Goal: Information Seeking & Learning: Learn about a topic

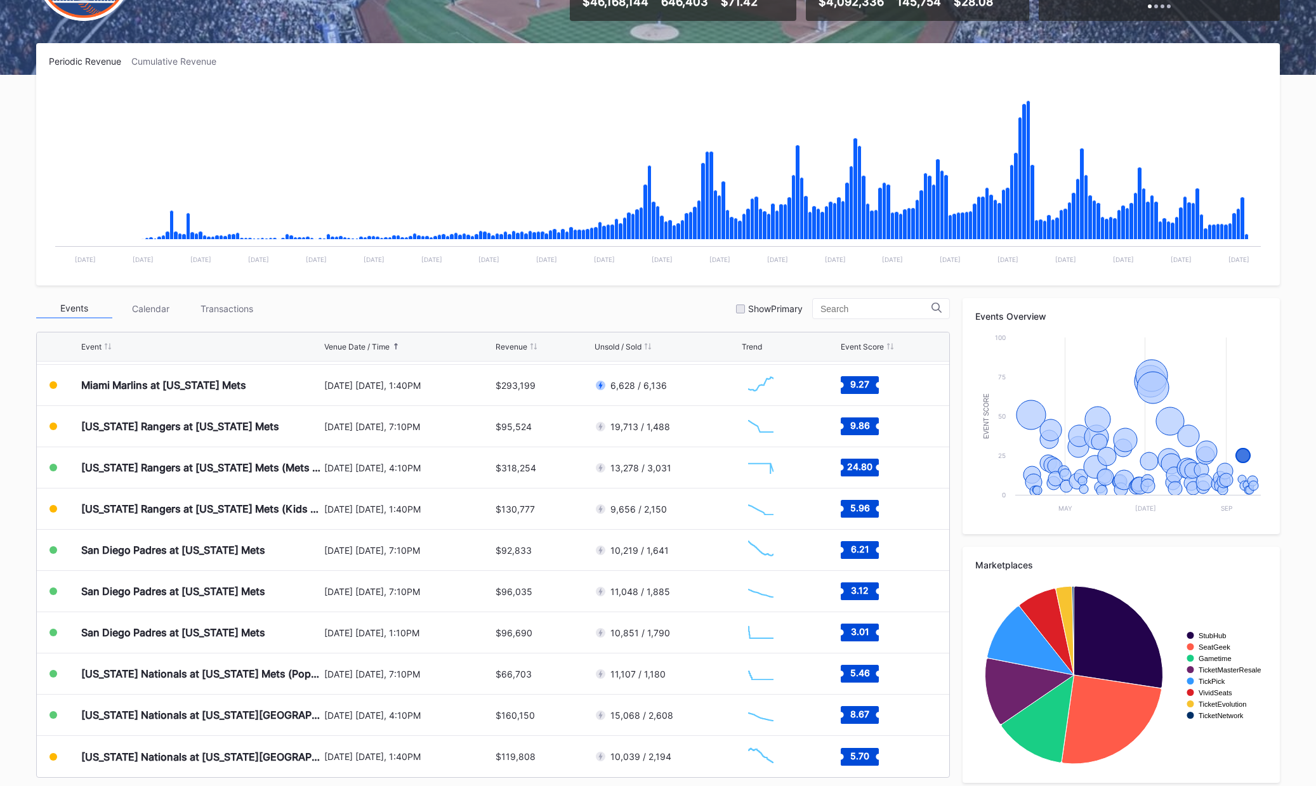
scroll to position [173, 0]
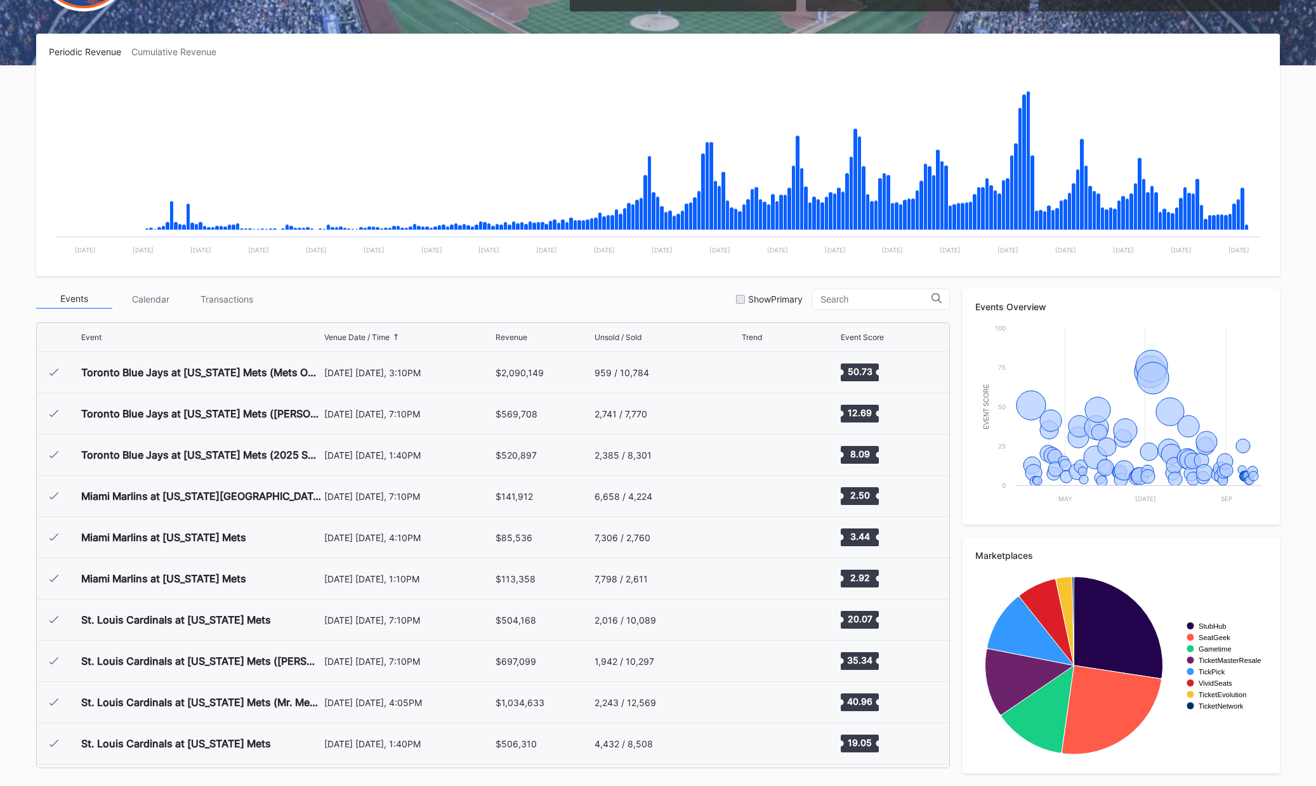
scroll to position [2884, 0]
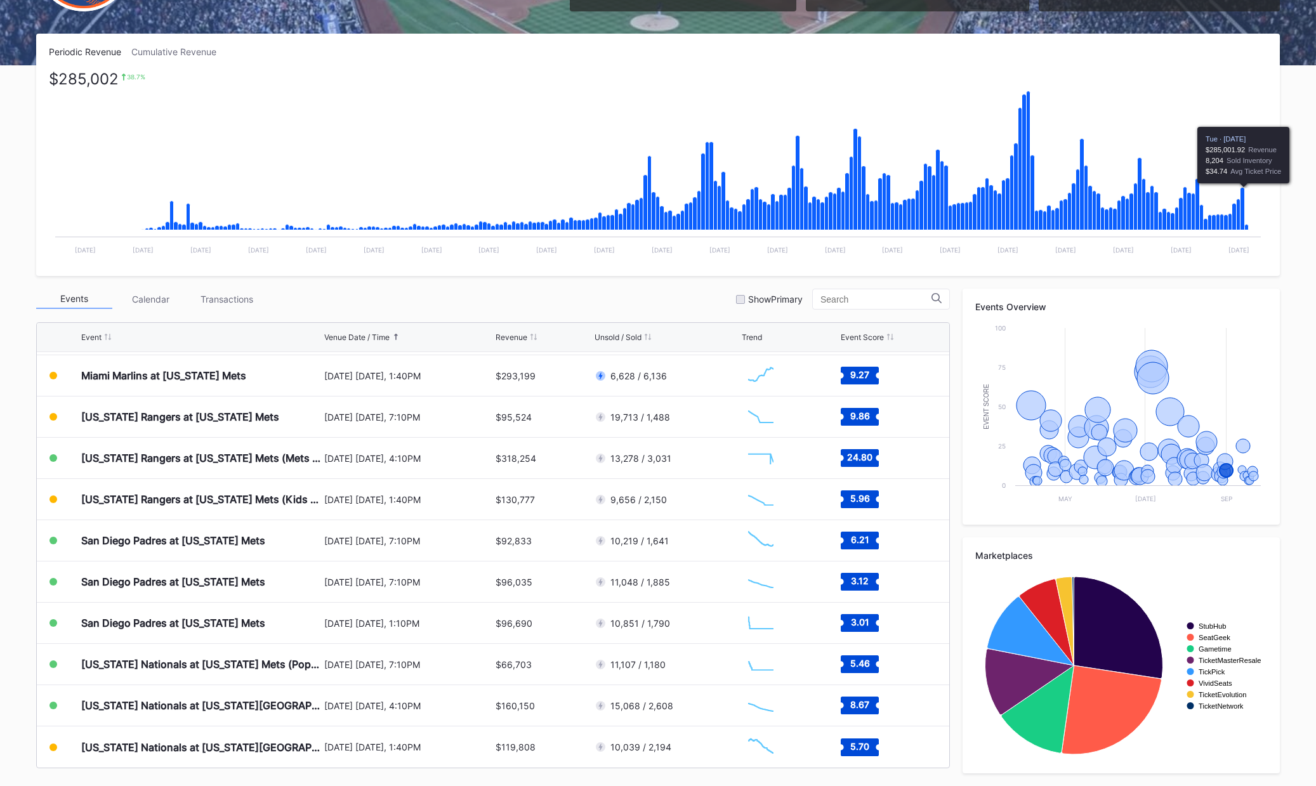
click at [1244, 197] on icon "Chart title" at bounding box center [1242, 209] width 4 height 43
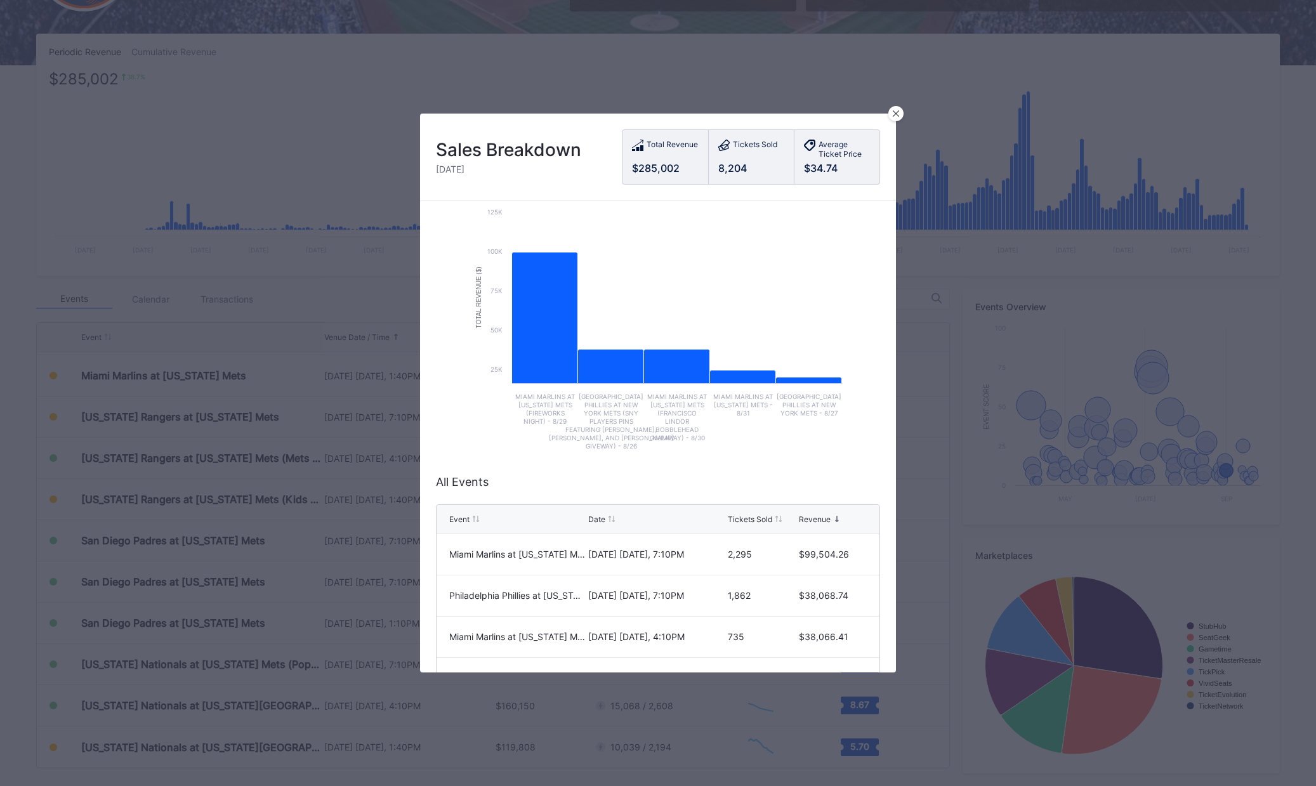
scroll to position [63, 0]
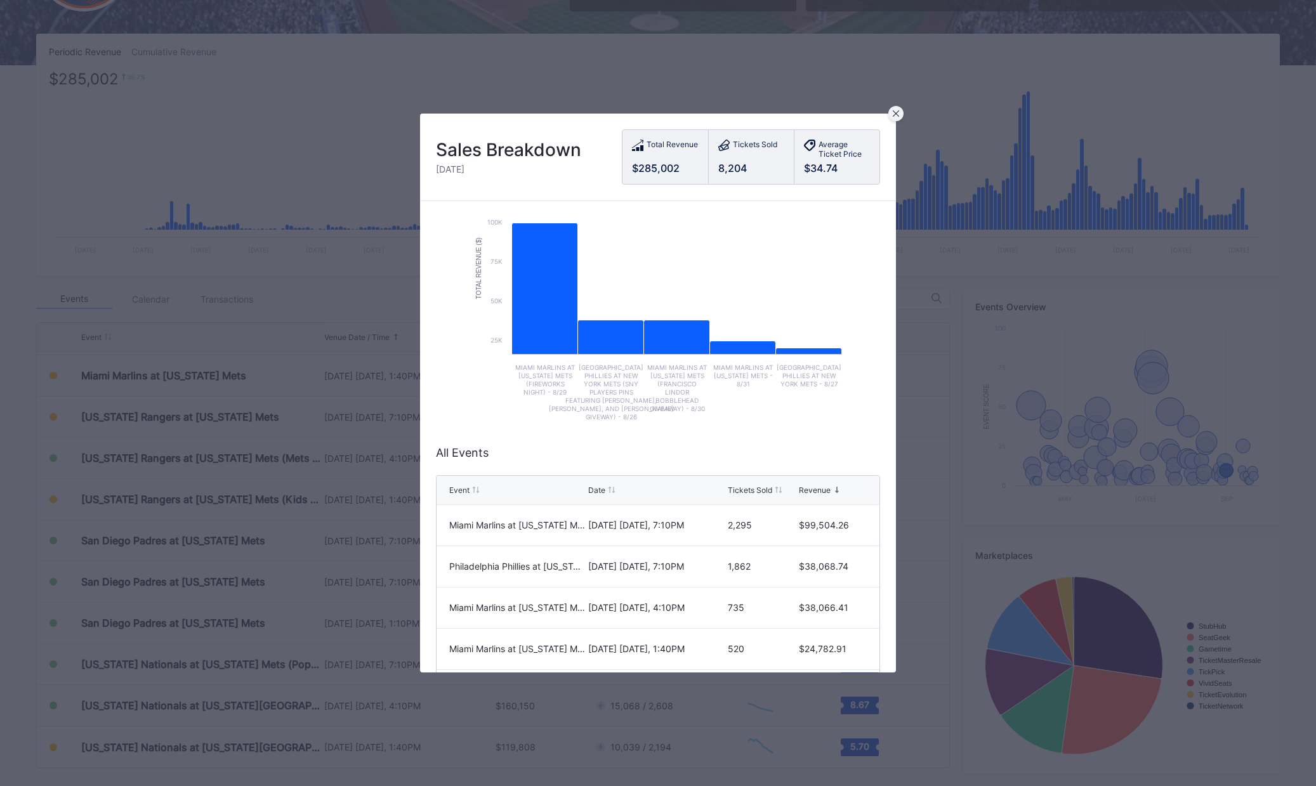
click at [897, 113] on icon at bounding box center [896, 113] width 6 height 6
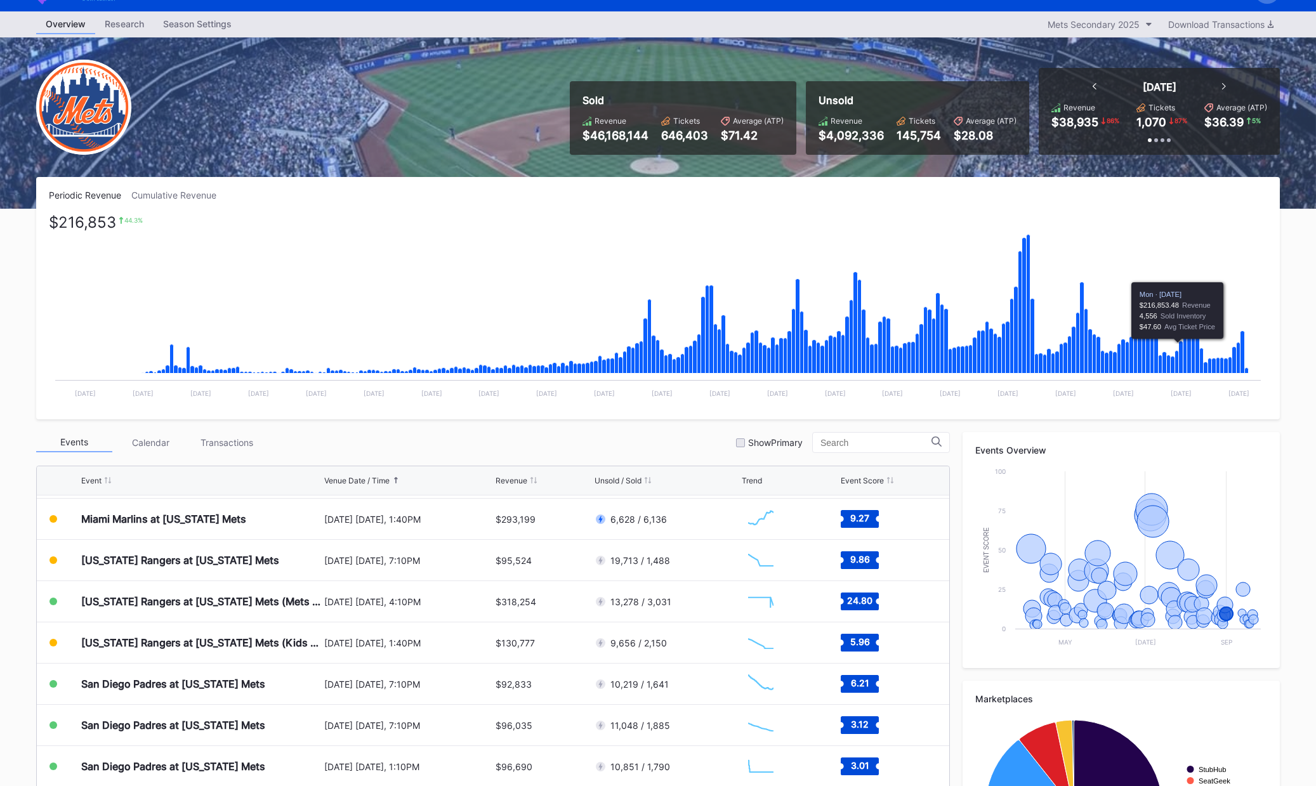
scroll to position [0, 0]
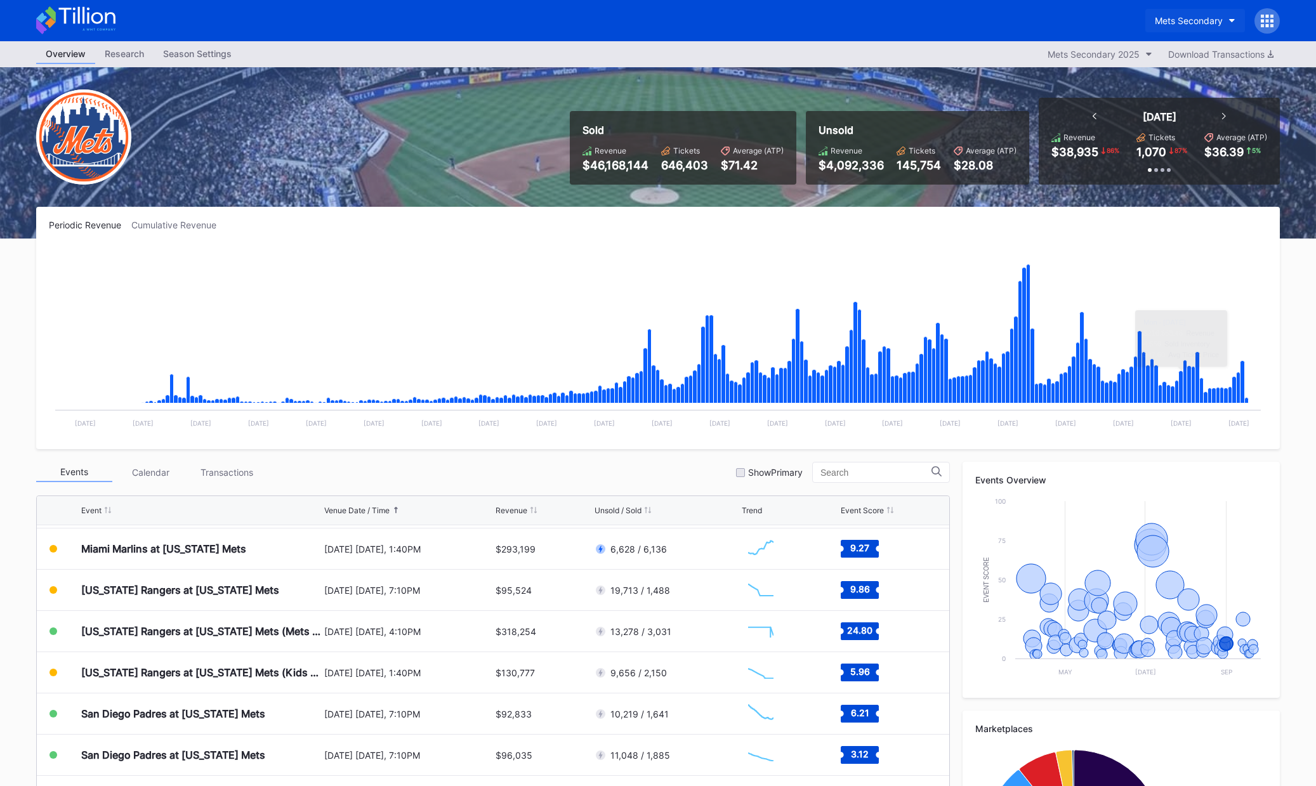
click at [1210, 18] on div "Mets Secondary" at bounding box center [1189, 20] width 68 height 11
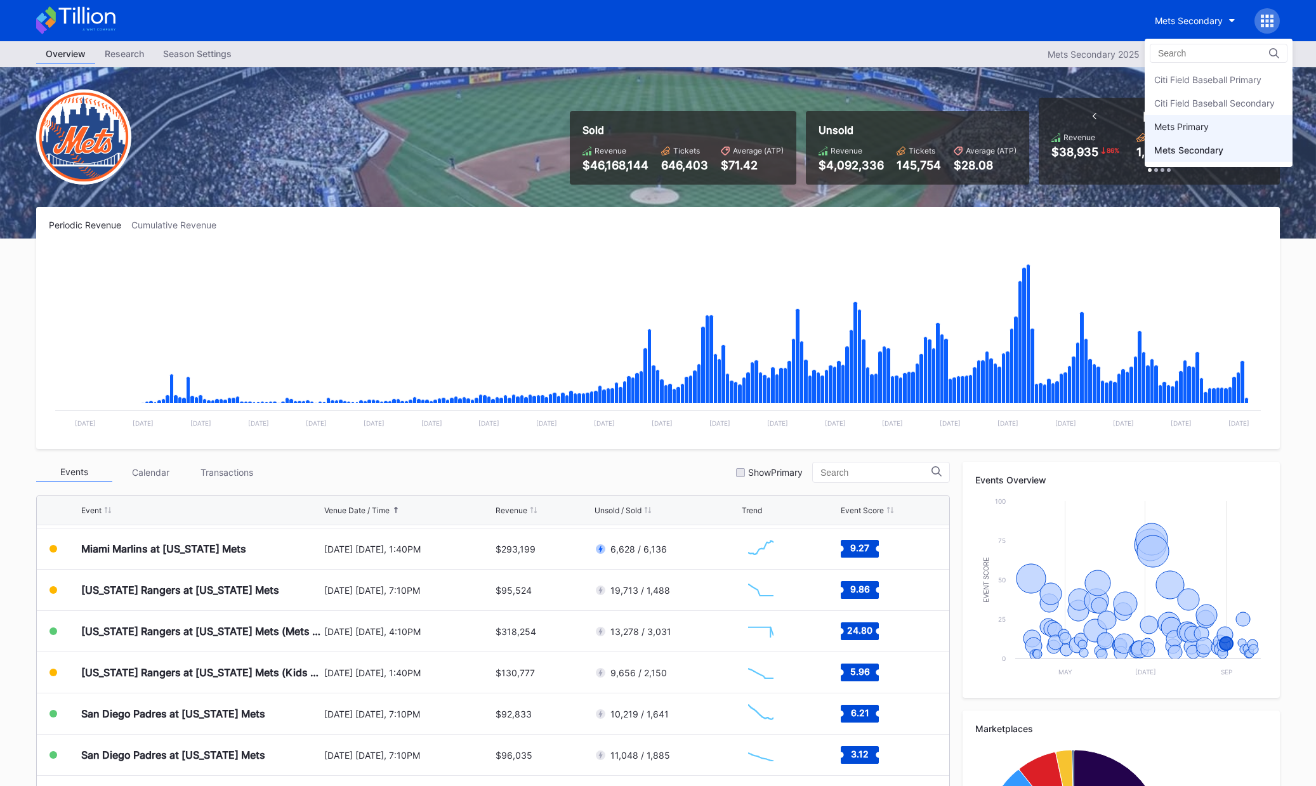
click at [1206, 122] on div "Mets Primary" at bounding box center [1181, 126] width 55 height 11
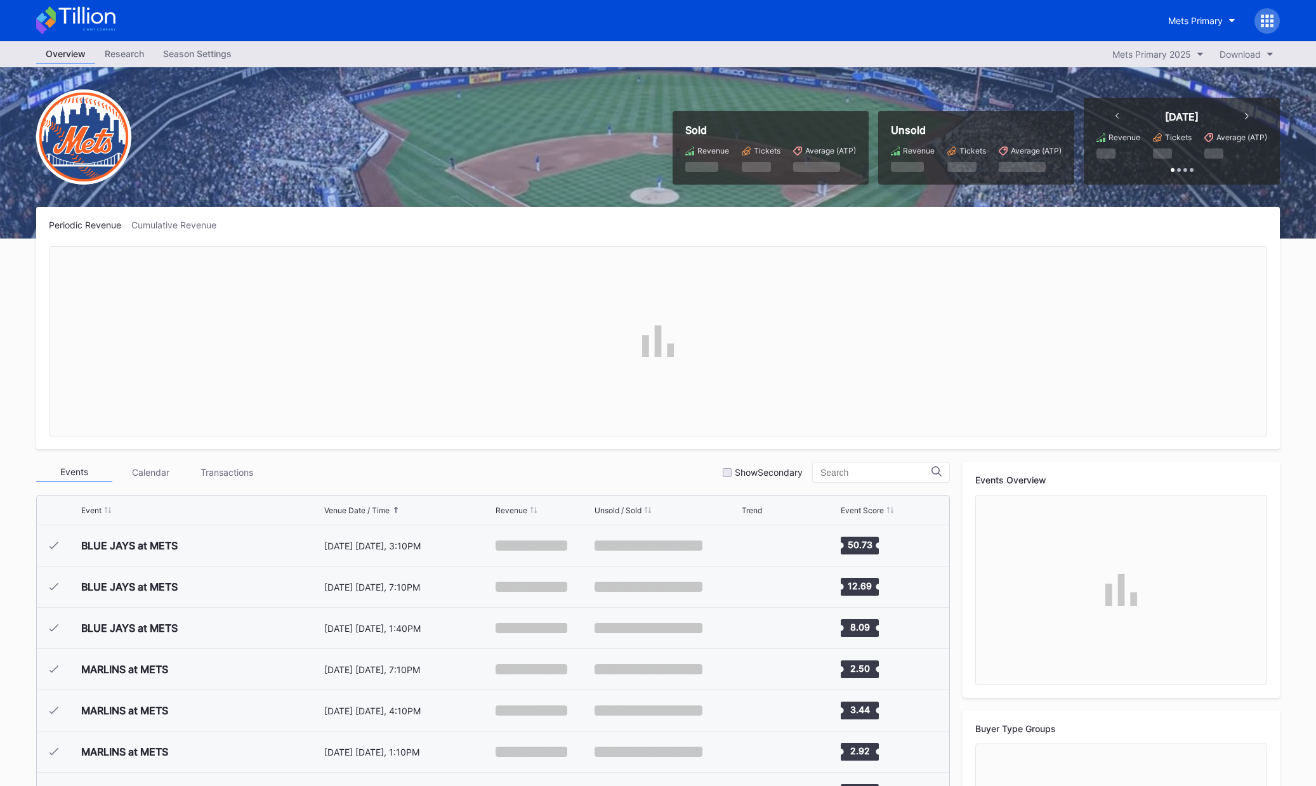
scroll to position [2722, 0]
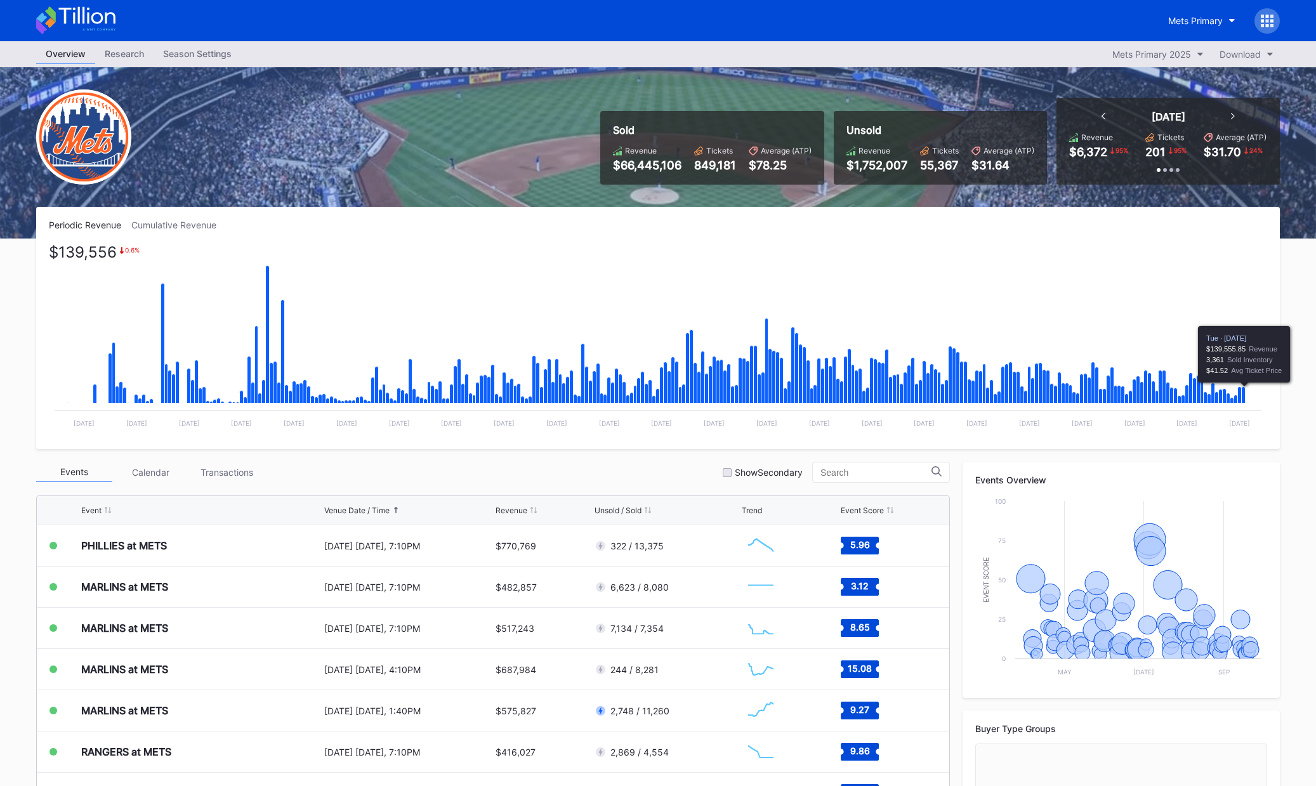
click at [1244, 391] on icon "Chart title" at bounding box center [1244, 395] width 4 height 16
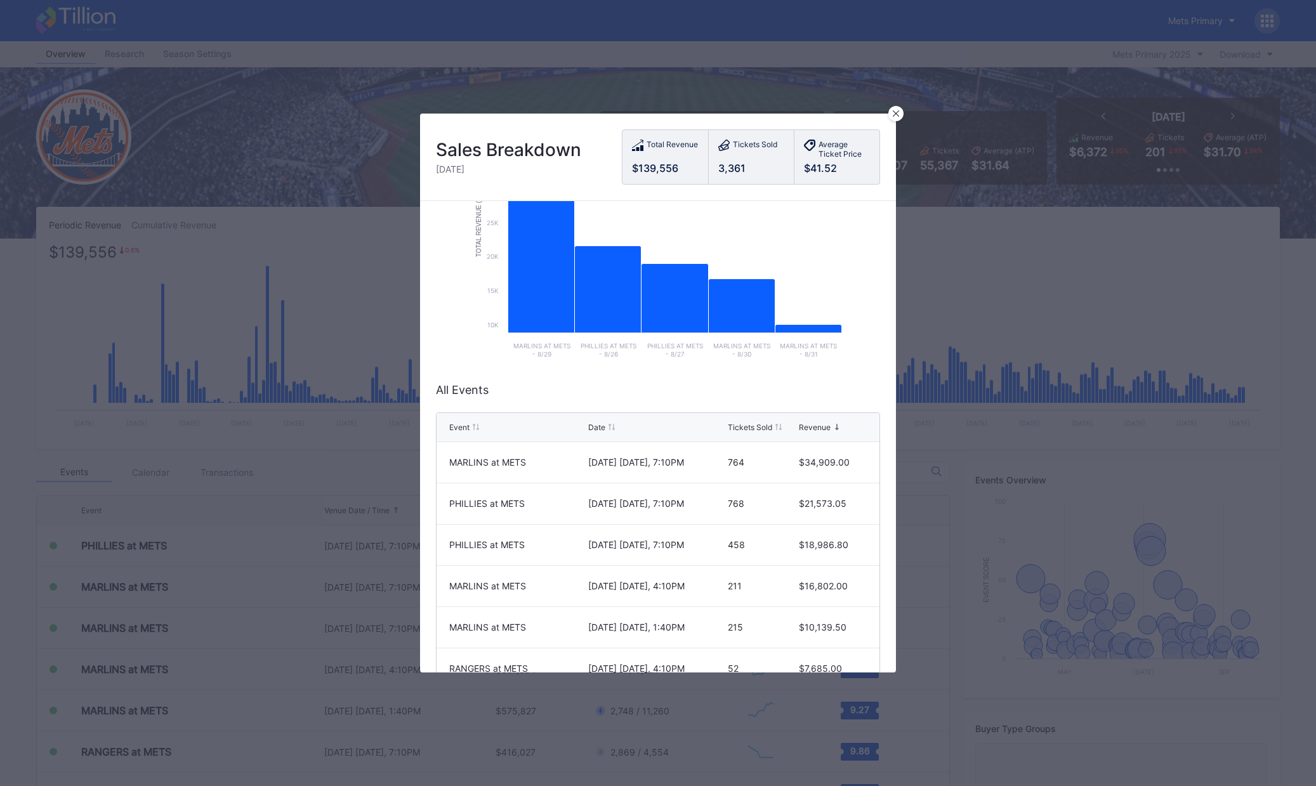
scroll to position [127, 0]
click at [897, 117] on div at bounding box center [895, 113] width 15 height 15
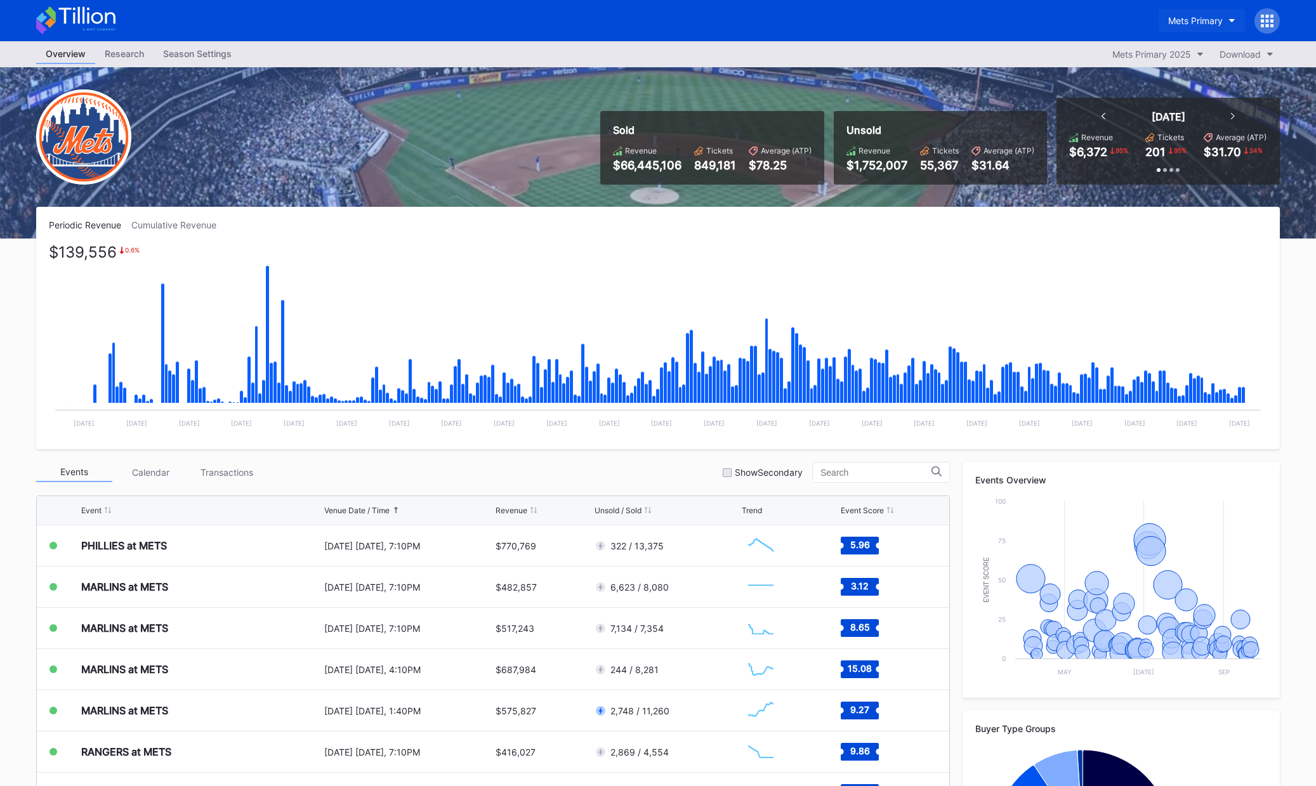
click at [1214, 17] on div "Mets Primary" at bounding box center [1195, 20] width 55 height 11
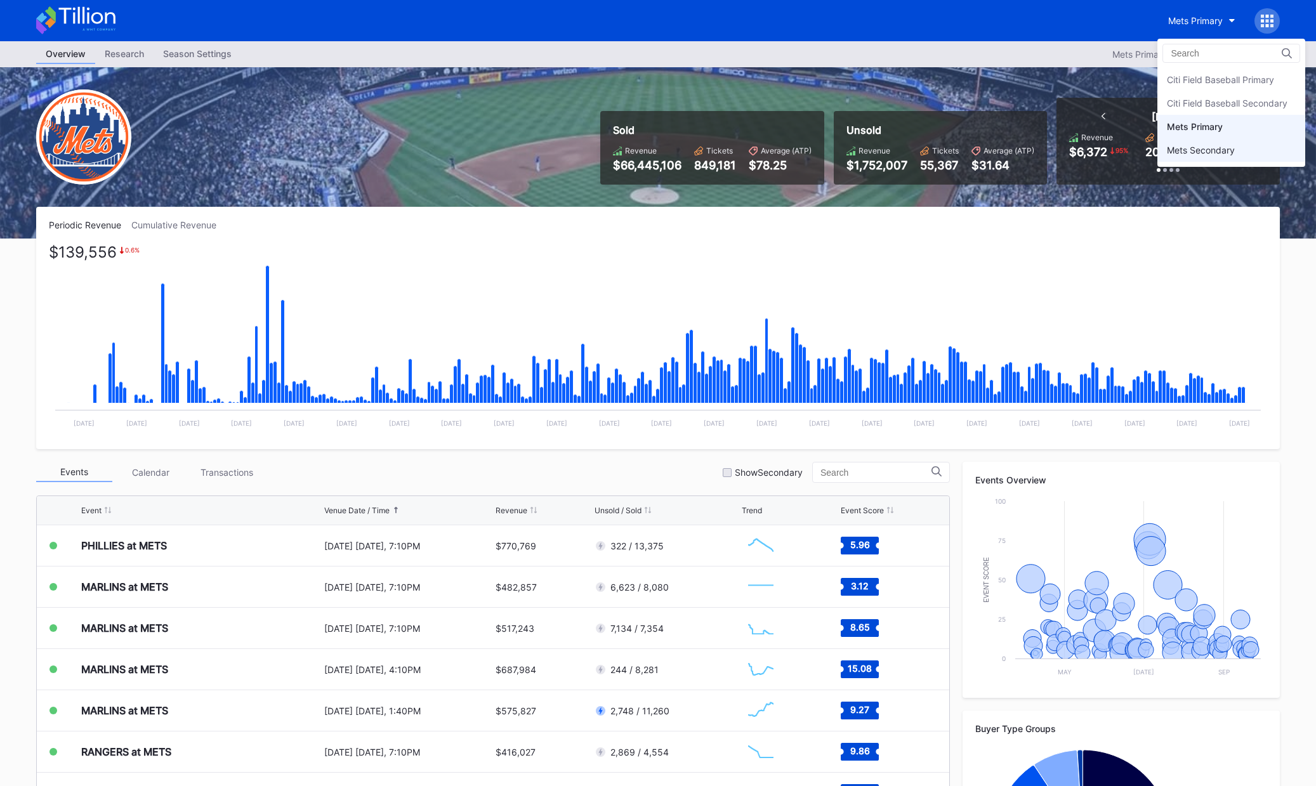
click at [1202, 146] on div "Mets Secondary" at bounding box center [1201, 150] width 68 height 11
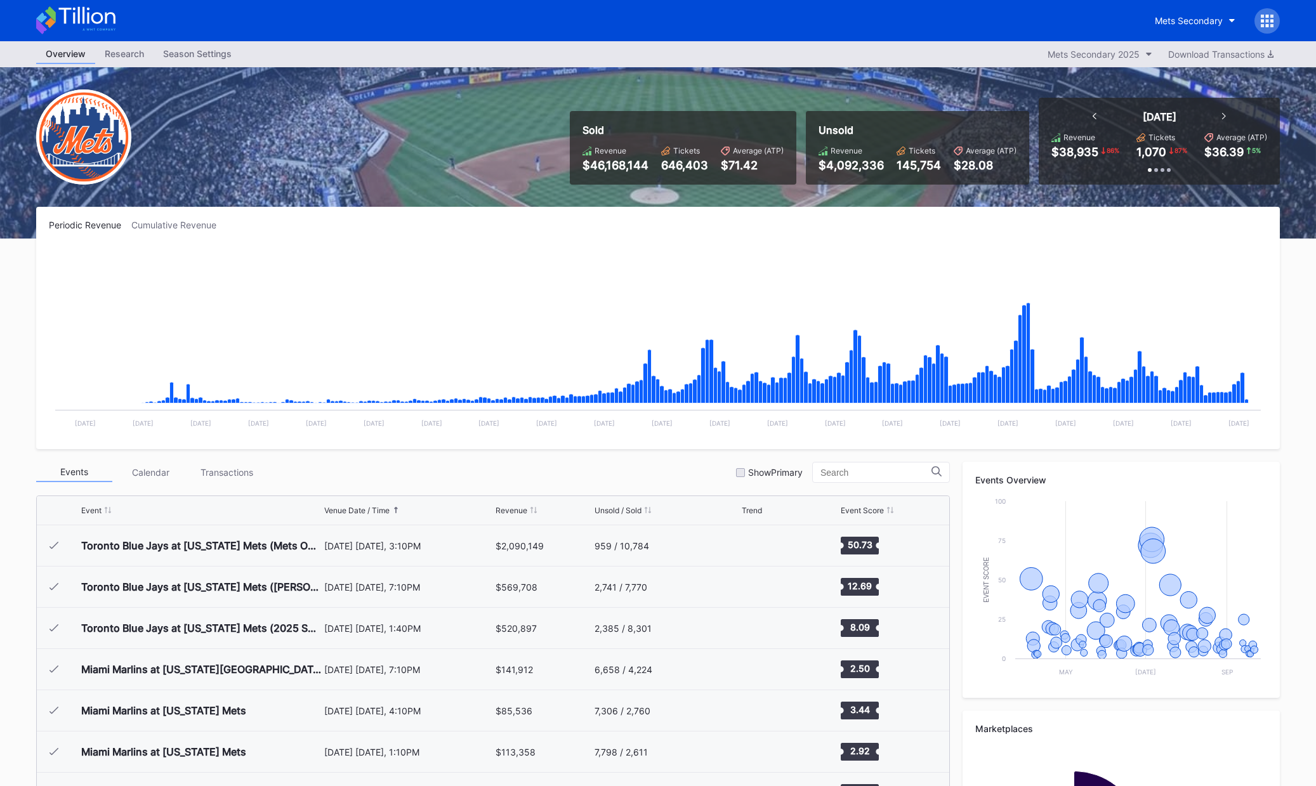
scroll to position [2722, 0]
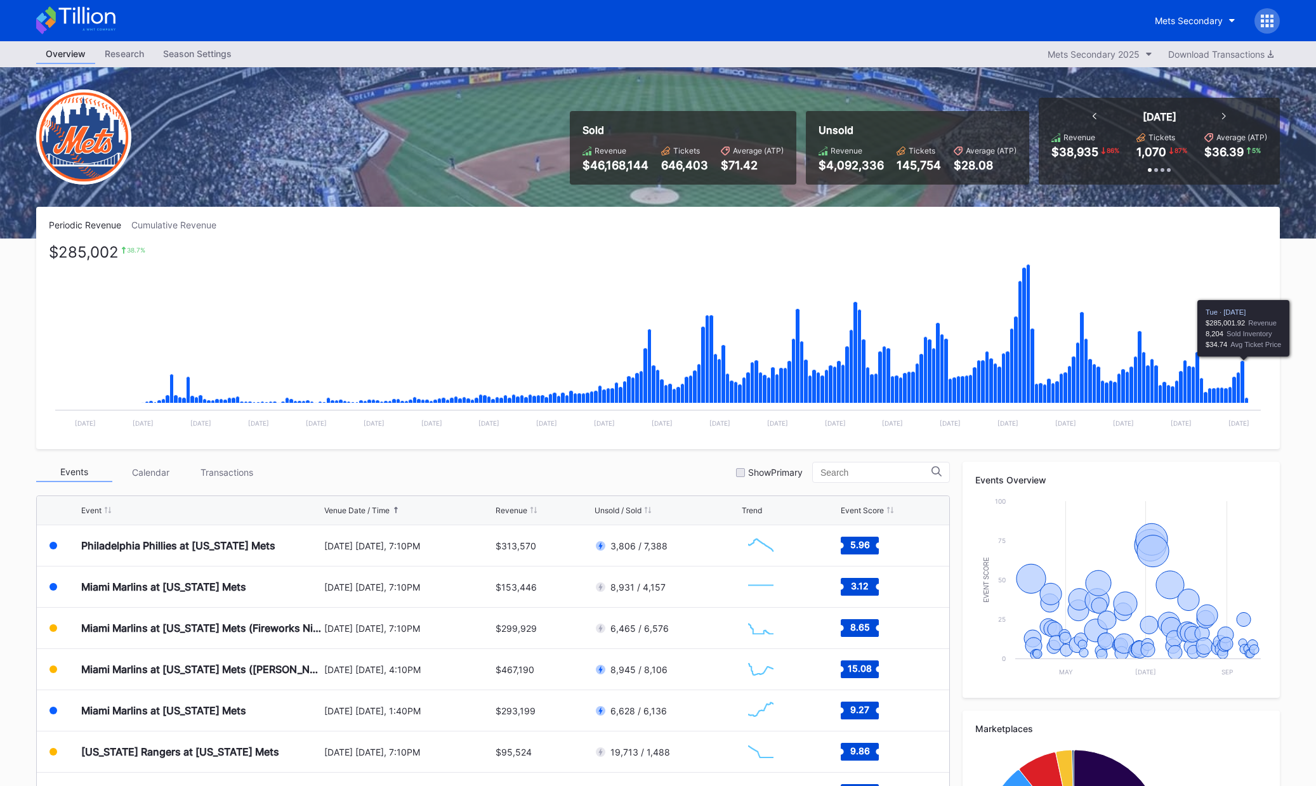
click at [1245, 386] on icon "Chart title" at bounding box center [1242, 382] width 4 height 43
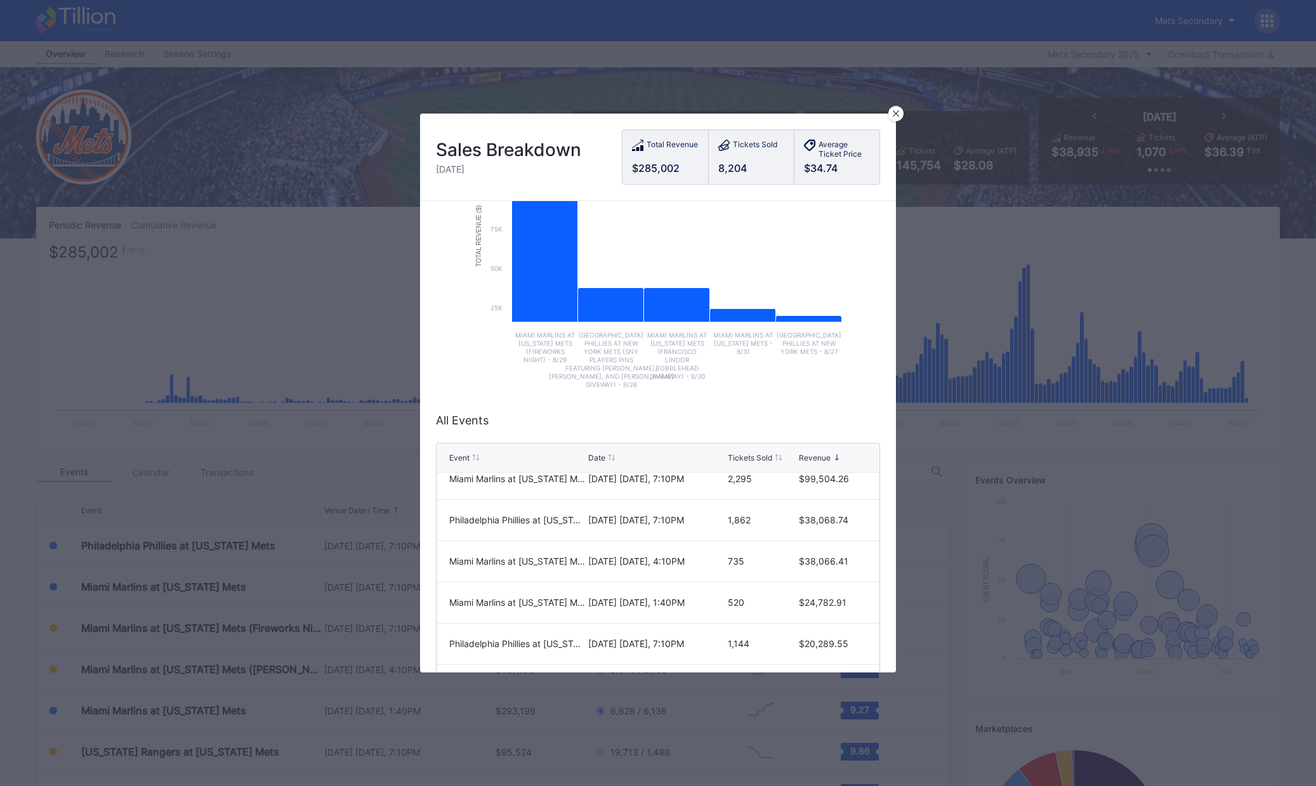
scroll to position [0, 0]
